Goal: Find specific page/section: Find specific page/section

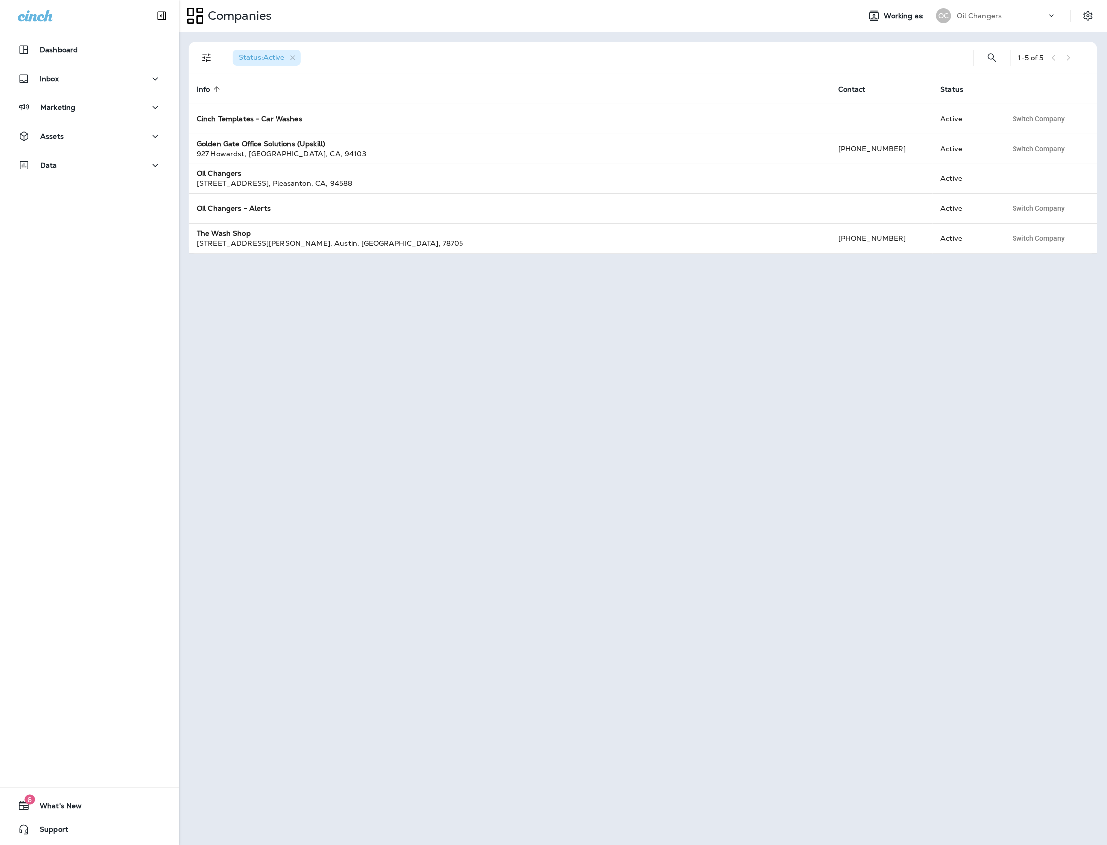
click at [115, 96] on div "Dashboard Inbox Marketing Assets Data" at bounding box center [89, 109] width 179 height 159
click at [108, 101] on div "Marketing" at bounding box center [89, 107] width 143 height 12
click at [105, 123] on button "Journeys" at bounding box center [89, 132] width 159 height 21
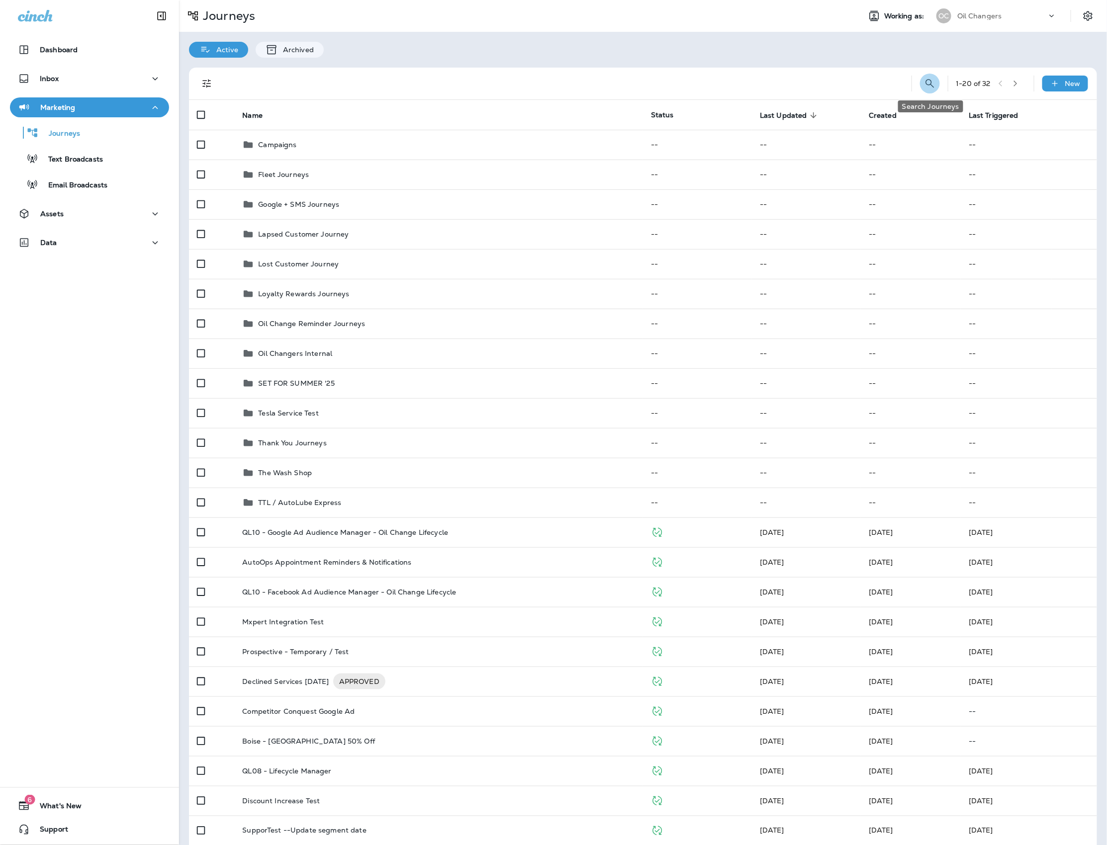
click at [931, 79] on icon "Search Journeys" at bounding box center [930, 84] width 12 height 12
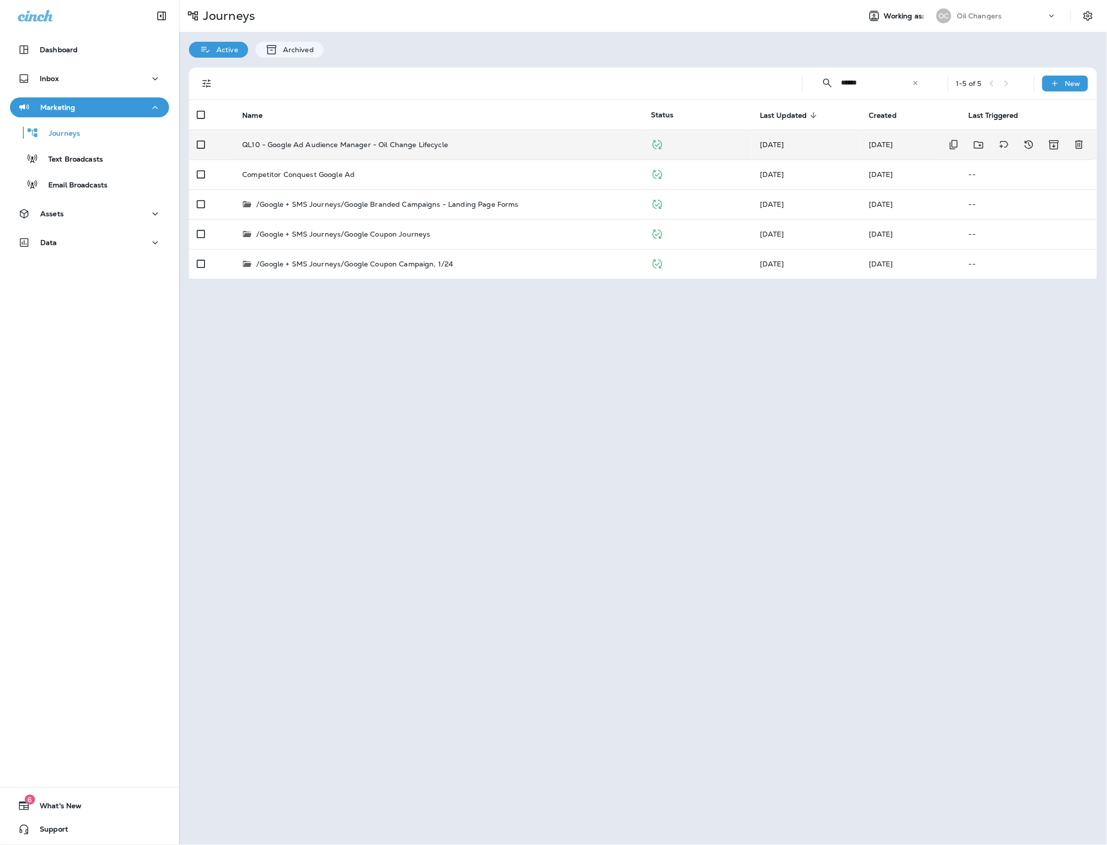
type input "******"
click at [431, 138] on td "QL10 - Google Ad Audience Manager - Oil Change Lifecycle" at bounding box center [438, 145] width 409 height 30
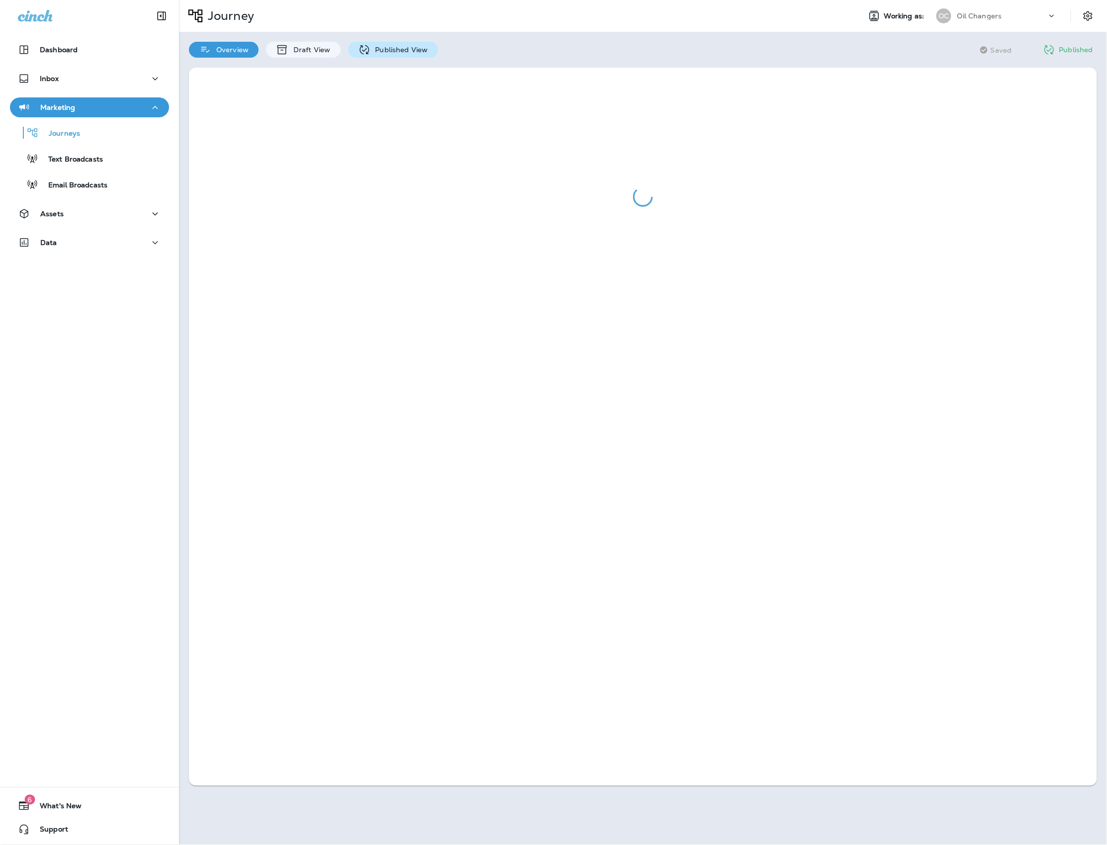
click at [409, 49] on p "Published View" at bounding box center [399, 50] width 58 height 8
